Goal: Transaction & Acquisition: Book appointment/travel/reservation

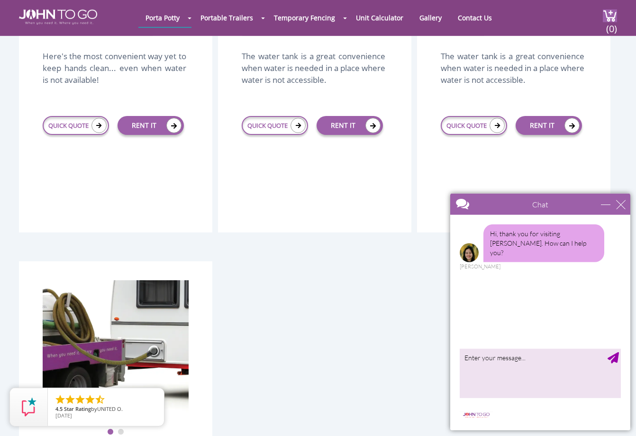
scroll to position [1740, 0]
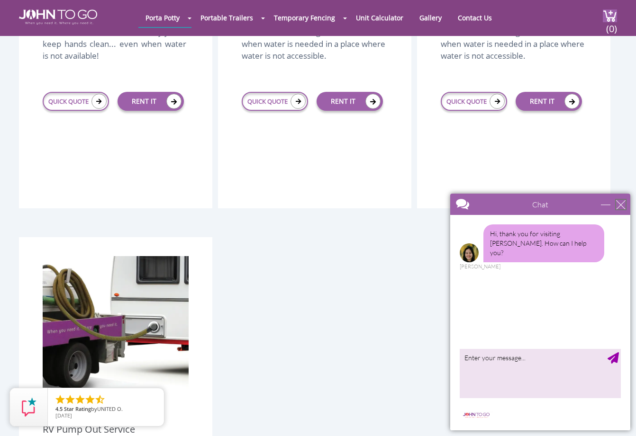
click at [619, 202] on div "close" at bounding box center [620, 204] width 9 height 9
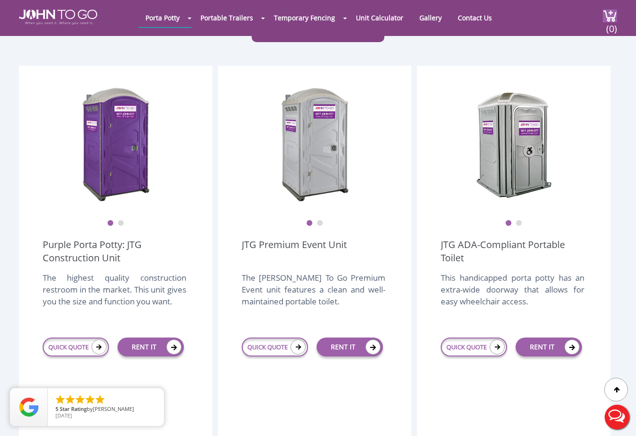
scroll to position [0, 0]
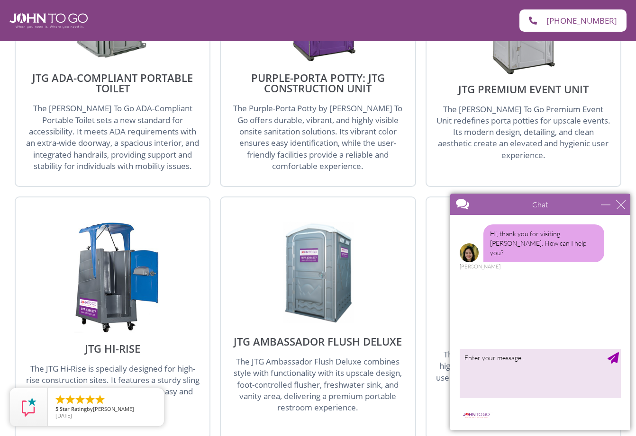
scroll to position [1450, 0]
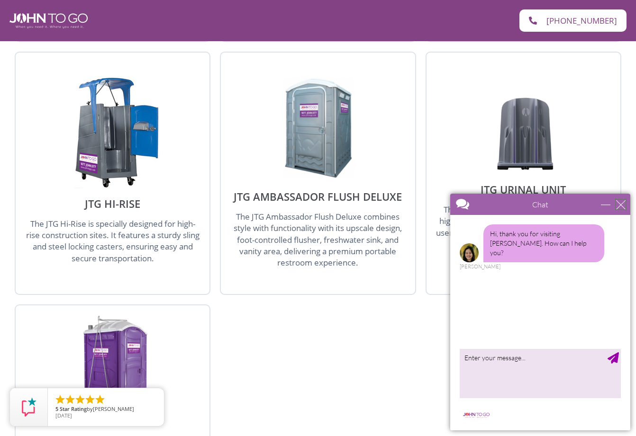
click at [619, 204] on div "close" at bounding box center [620, 204] width 9 height 9
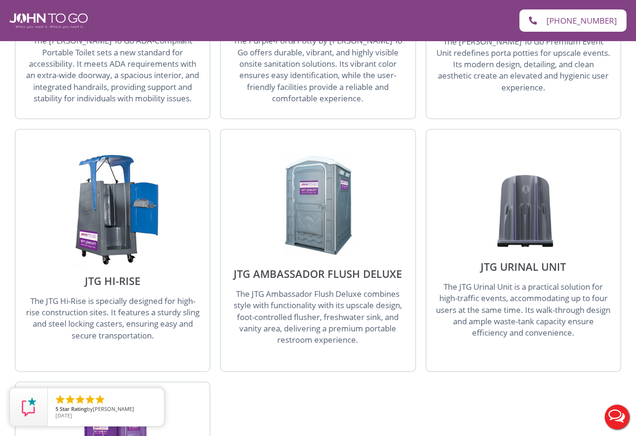
scroll to position [1353, 0]
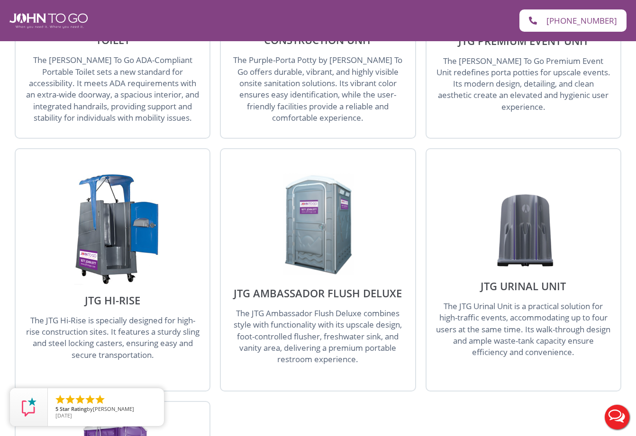
click at [339, 308] on span "The JTG Ambassador Flush Deluxe combines style with functionality with its upsc…" at bounding box center [318, 336] width 168 height 57
click at [317, 203] on img at bounding box center [317, 224] width 90 height 109
click at [318, 181] on img at bounding box center [317, 224] width 90 height 109
click at [336, 196] on img at bounding box center [317, 224] width 90 height 109
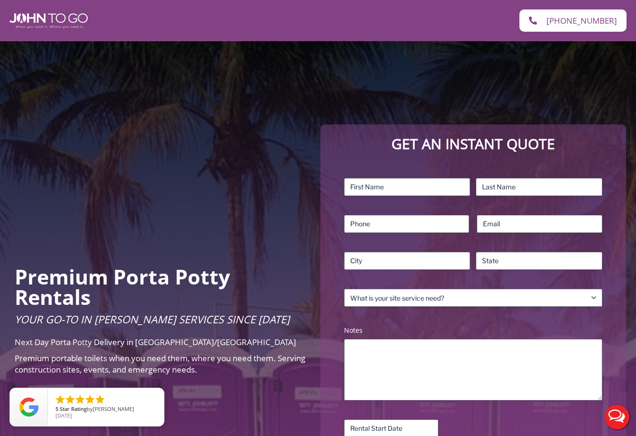
scroll to position [0, 0]
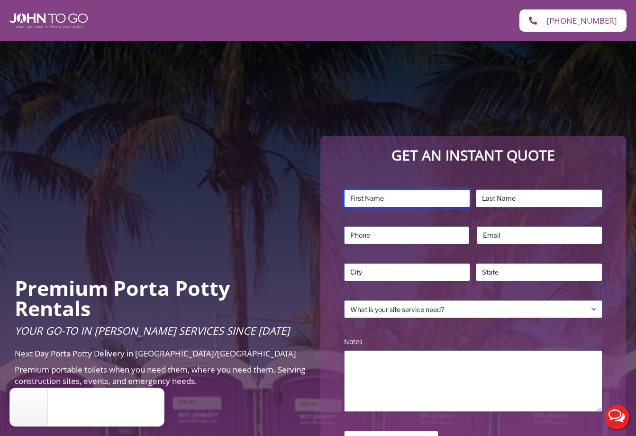
click at [362, 196] on input "First" at bounding box center [407, 199] width 126 height 18
type input "[DEMOGRAPHIC_DATA]"
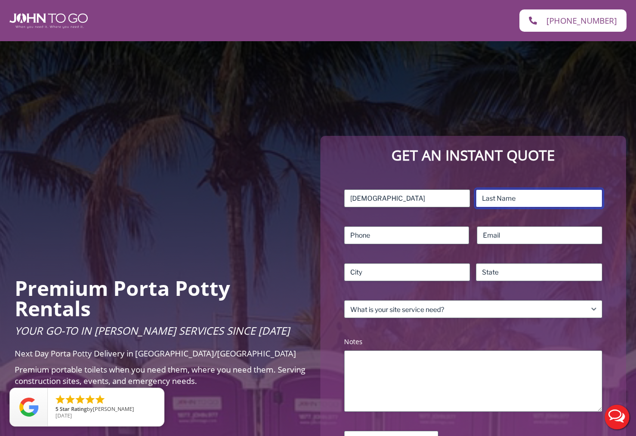
click at [508, 193] on input "Last" at bounding box center [539, 199] width 126 height 18
click at [504, 195] on input "Last" at bounding box center [539, 199] width 126 height 18
type input "harihar"
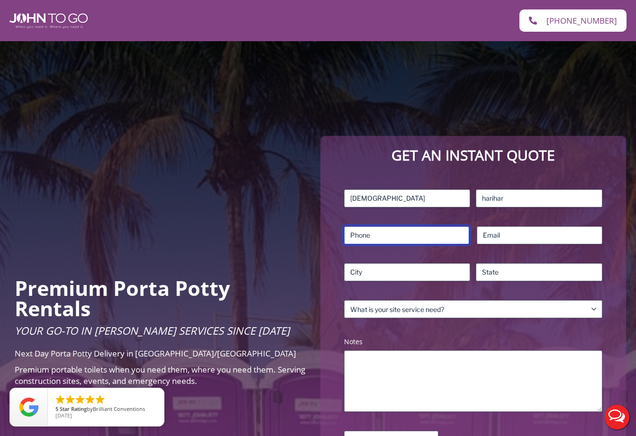
click at [393, 241] on input "Phone (Required)" at bounding box center [407, 235] width 126 height 18
click at [378, 236] on input "Phone (Required)" at bounding box center [407, 235] width 126 height 18
type input "2013492885"
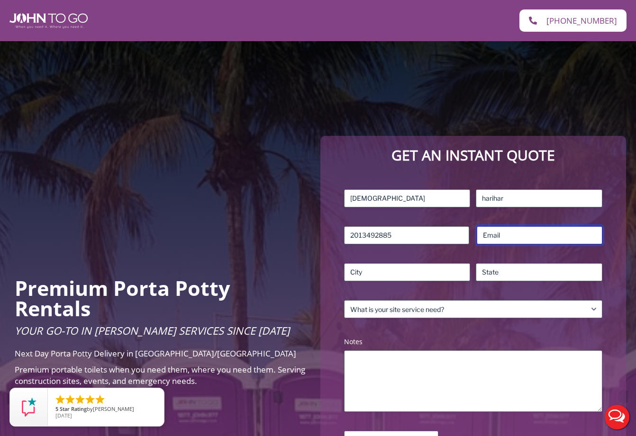
click at [497, 236] on input "Email (Required)" at bounding box center [540, 235] width 126 height 18
type input "[EMAIL_ADDRESS][DOMAIN_NAME]"
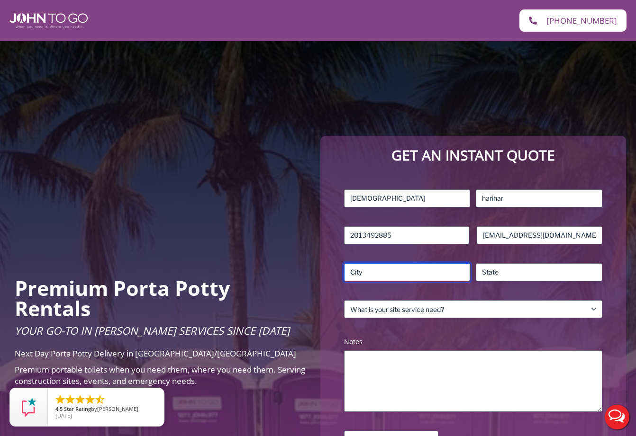
click at [389, 266] on input "City" at bounding box center [407, 272] width 126 height 18
click at [506, 271] on input "State / Province / Region" at bounding box center [539, 272] width 126 height 18
drag, startPoint x: 364, startPoint y: 266, endPoint x: 363, endPoint y: 271, distance: 5.3
click at [363, 268] on input "City" at bounding box center [407, 272] width 126 height 18
drag, startPoint x: 369, startPoint y: 269, endPoint x: 323, endPoint y: 275, distance: 46.4
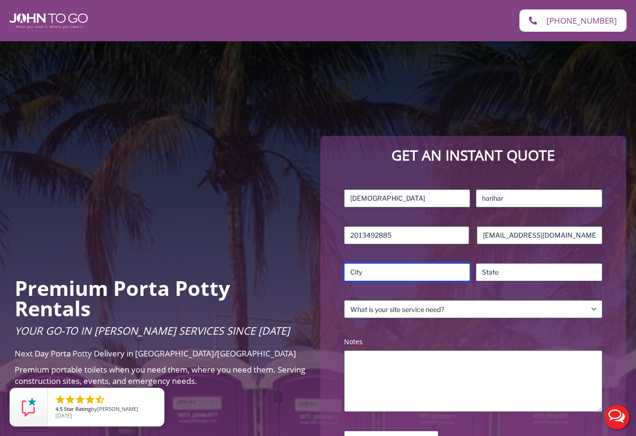
click at [344, 275] on input "City" at bounding box center [407, 272] width 126 height 18
click at [353, 272] on input "hworth" at bounding box center [407, 272] width 126 height 18
type input "[PERSON_NAME]"
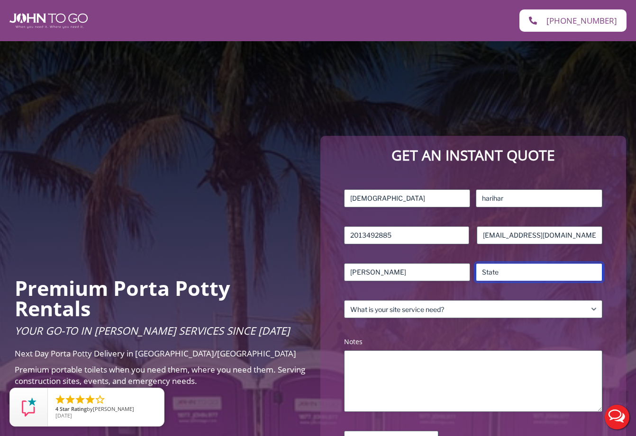
click at [496, 270] on input "State / Province / Region" at bounding box center [539, 272] width 126 height 18
type input "nj"
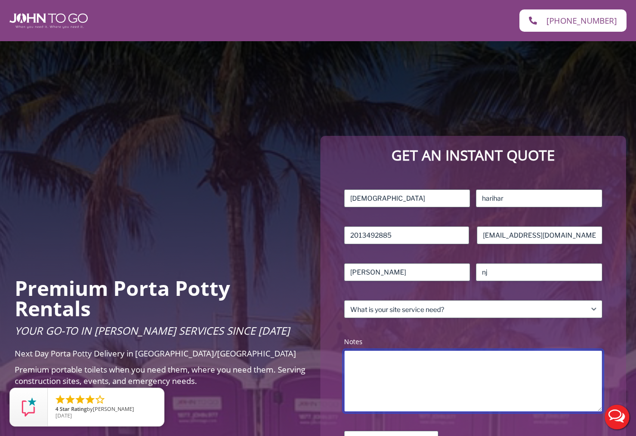
click at [407, 361] on textarea "Notes (Required)" at bounding box center [473, 382] width 258 height 62
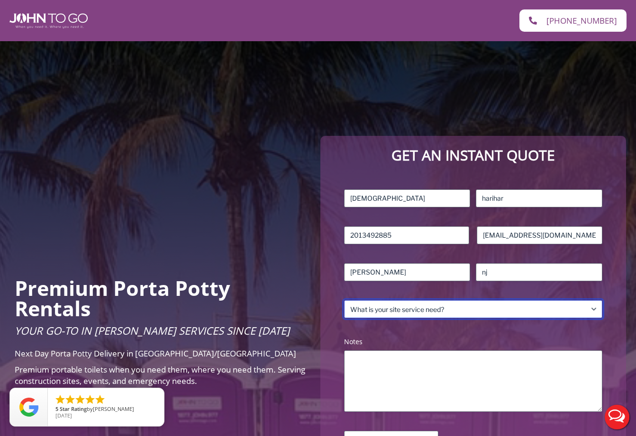
click at [593, 309] on select "What is your site service need? Consumer Construction – Commercial Construction…" at bounding box center [473, 309] width 258 height 18
select select "Event"
click option "Event" at bounding box center [0, 0] width 0 height 0
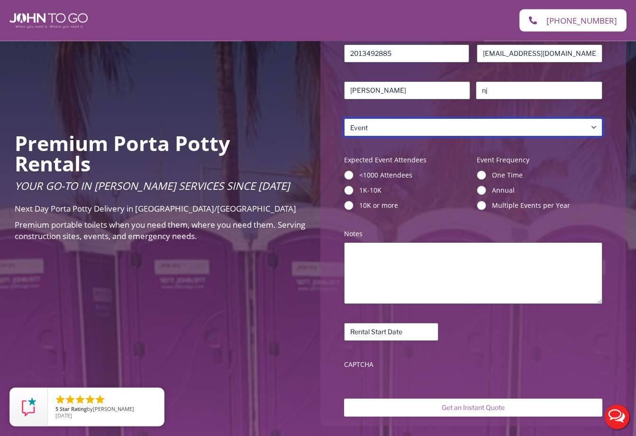
scroll to position [242, 0]
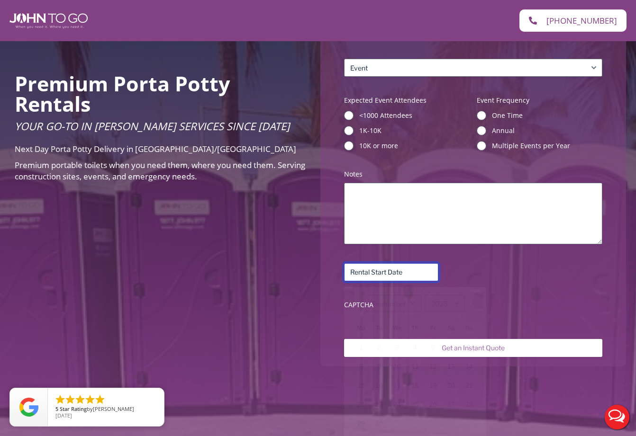
click at [381, 271] on input "Rental Start Date (Required)" at bounding box center [391, 272] width 94 height 18
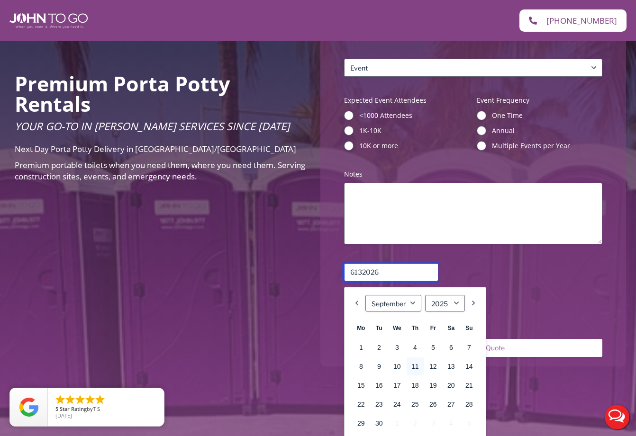
click at [353, 272] on input "6132026" at bounding box center [391, 272] width 94 height 18
click at [473, 303] on link "Next" at bounding box center [473, 303] width 9 height 17
click at [475, 303] on link "Next" at bounding box center [473, 303] width 9 height 17
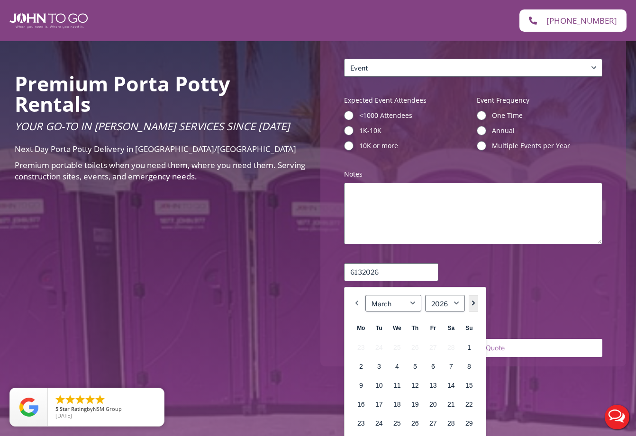
click at [475, 303] on link "Next" at bounding box center [473, 303] width 9 height 17
click at [358, 306] on link "Previous" at bounding box center [356, 303] width 9 height 17
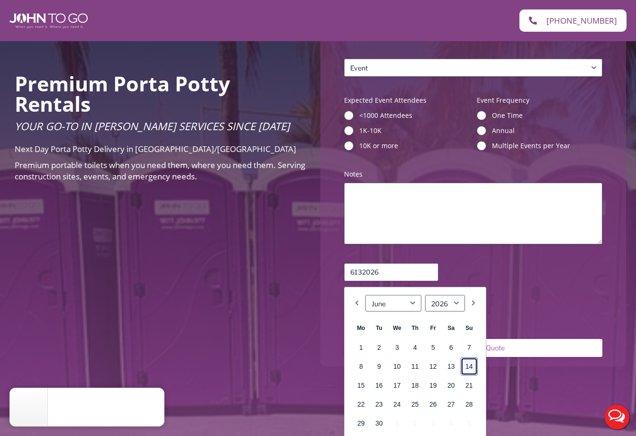
click at [470, 365] on link "14" at bounding box center [469, 367] width 17 height 18
type input "[DATE]"
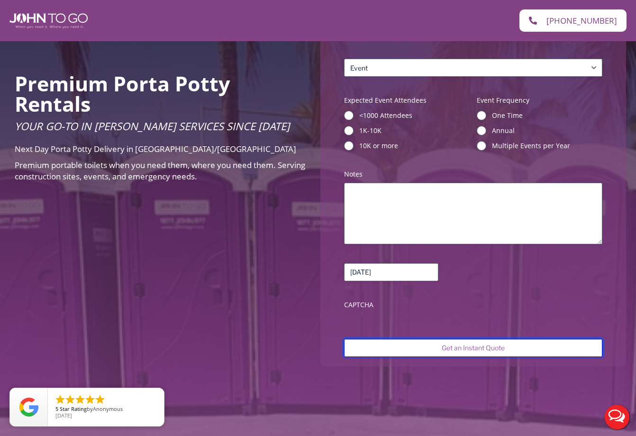
click at [462, 348] on input "Get an Instant Quote" at bounding box center [473, 348] width 258 height 18
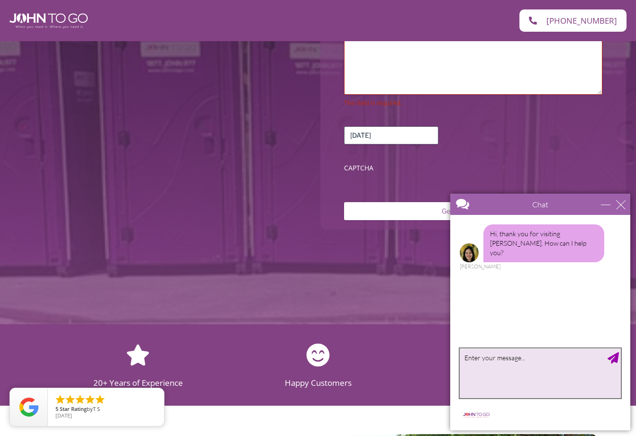
click at [479, 360] on textarea "type your message" at bounding box center [540, 374] width 161 height 50
type textarea "hi"
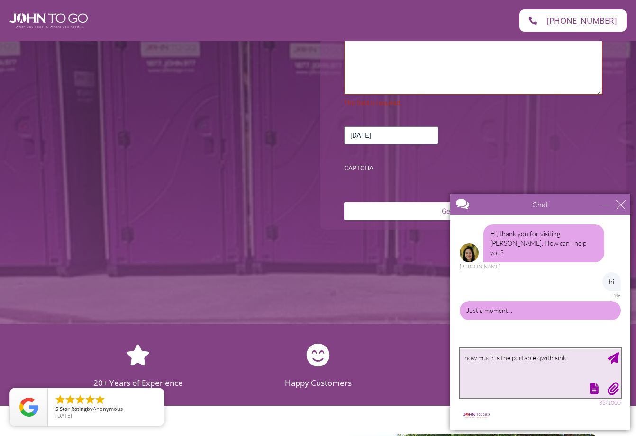
click at [540, 359] on textarea "how much is the portable qwith sink" at bounding box center [540, 374] width 161 height 50
type textarea "how much is the portable with sink"
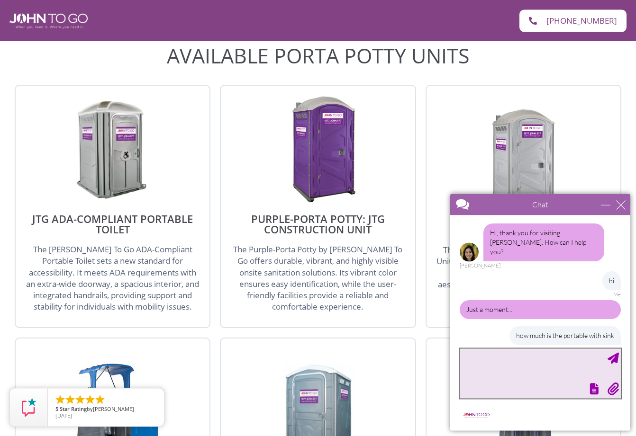
scroll to position [1353, 0]
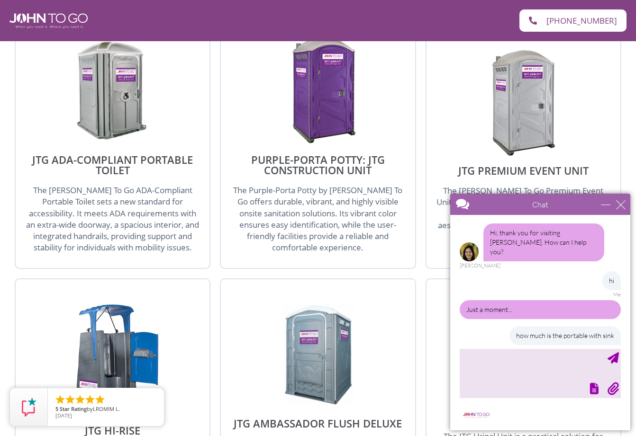
drag, startPoint x: 235, startPoint y: 377, endPoint x: 416, endPoint y: 379, distance: 181.9
click at [416, 379] on div "JTG ADA-Compliant Portable Toilet The John To Go ADA-Compliant Portable Toilet …" at bounding box center [318, 396] width 606 height 740
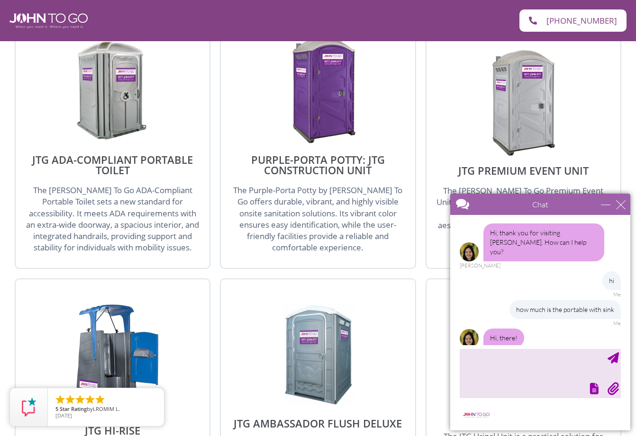
scroll to position [4, 0]
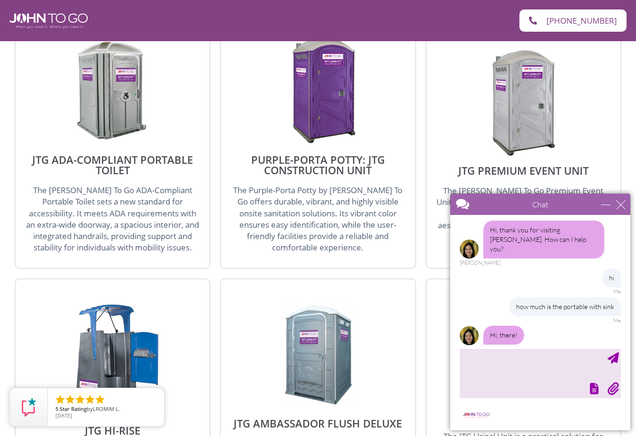
copy h2 "JTG Ambassador Flush Deluxe"
type textarea "JTG Ambassador Flush Deluxe"
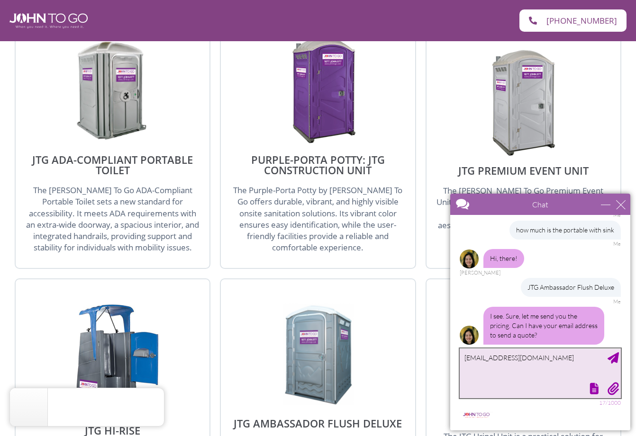
scroll to position [109, 0]
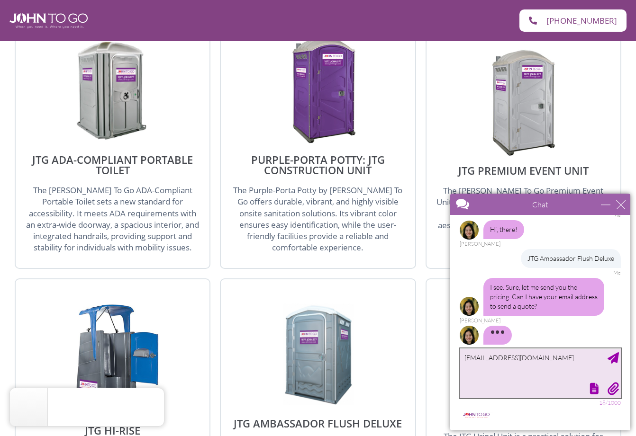
type textarea "[EMAIL_ADDRESS][DOMAIN_NAME]"
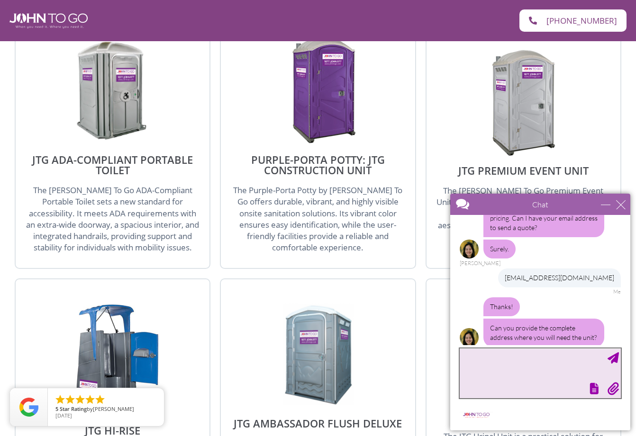
scroll to position [190, 0]
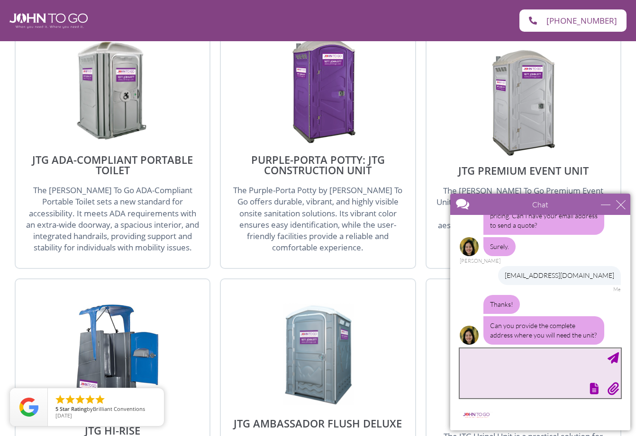
click at [474, 354] on textarea "type your message" at bounding box center [540, 374] width 161 height 50
type textarea "2 haworth dr haworth nj 07641"
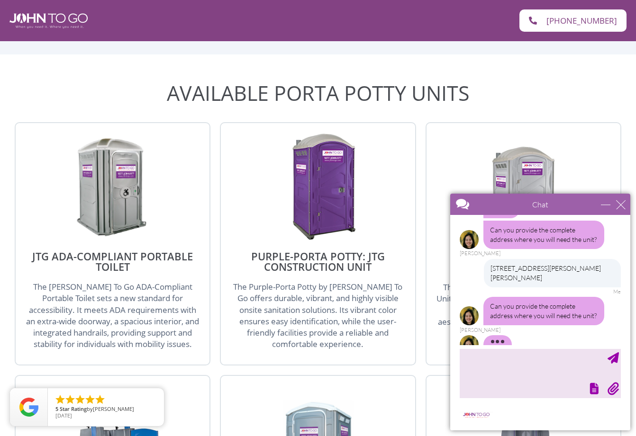
scroll to position [288, 0]
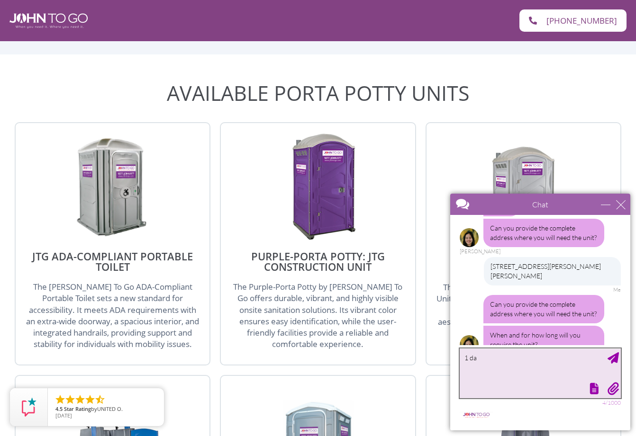
type textarea "1 day"
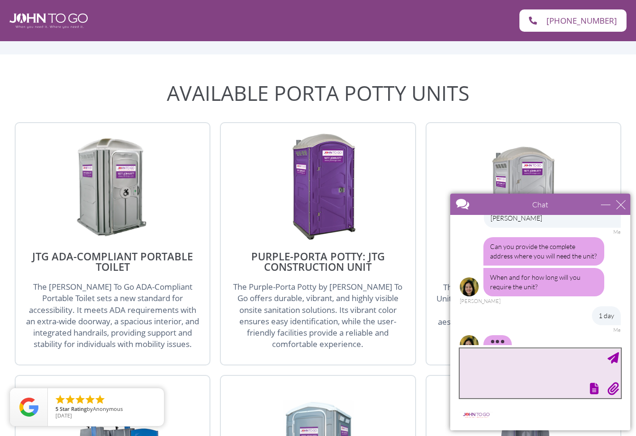
scroll to position [1401, 0]
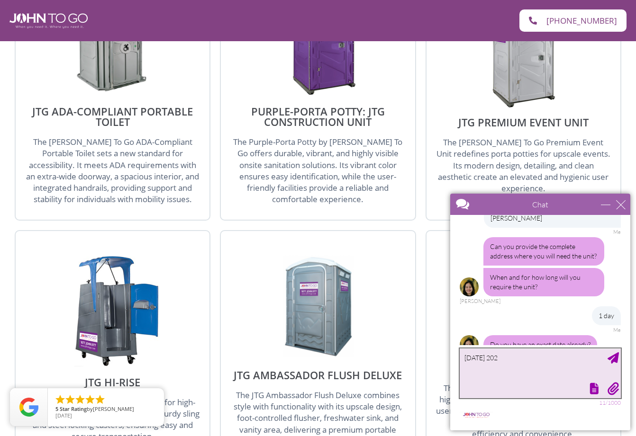
type textarea "June 14 2026"
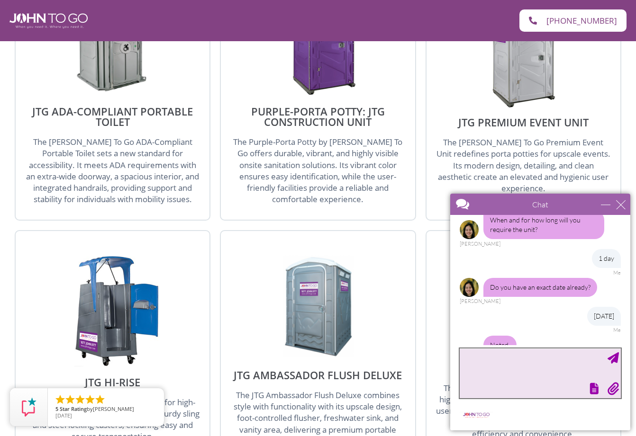
scroll to position [443, 0]
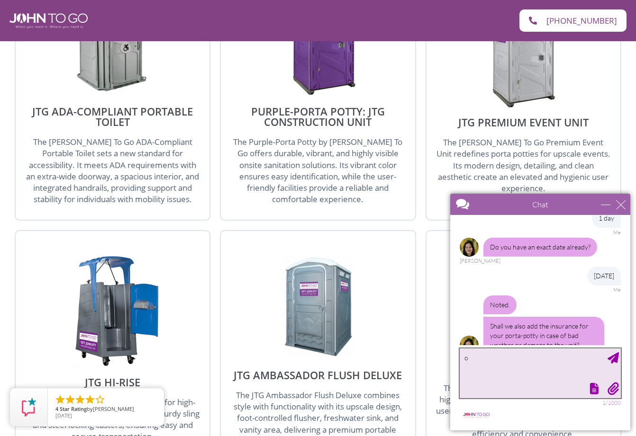
type textarea "ok"
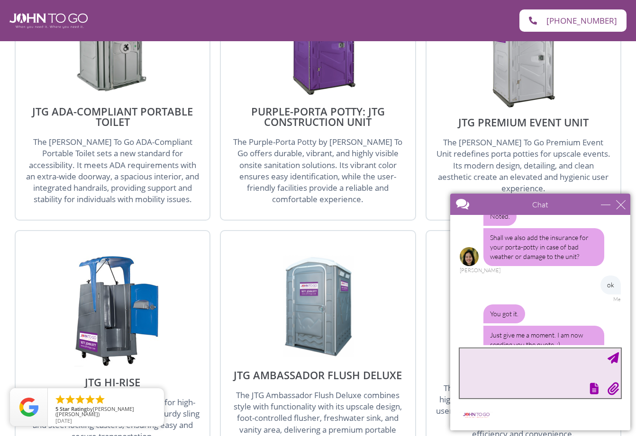
scroll to position [572, 0]
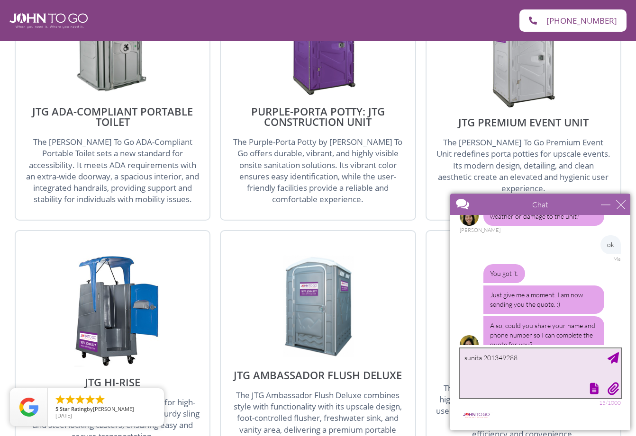
type textarea "sunita 2013492885"
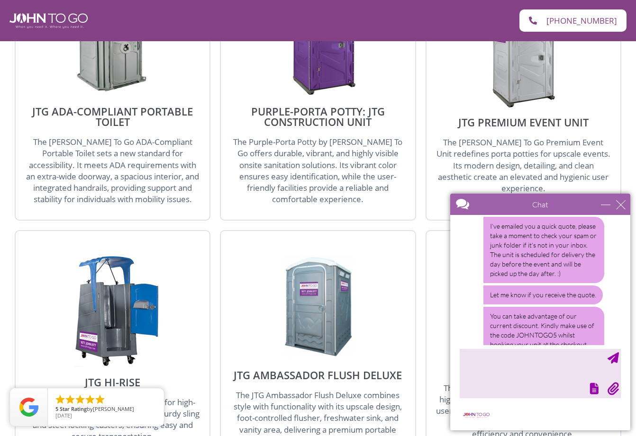
scroll to position [848, 0]
